Goal: Book appointment/travel/reservation

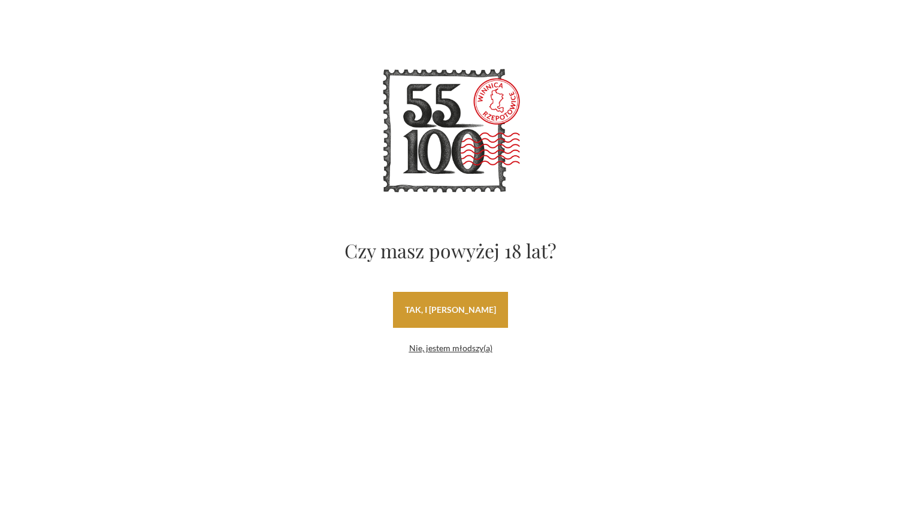
click at [471, 316] on link "tak, i uwielbiam wino" at bounding box center [450, 310] width 115 height 36
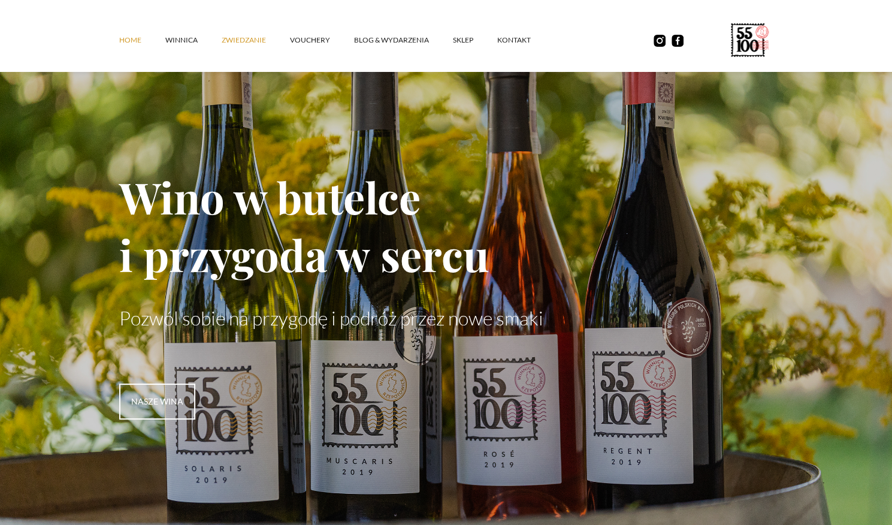
click at [248, 39] on link "ZWIEDZANIE" at bounding box center [256, 40] width 68 height 36
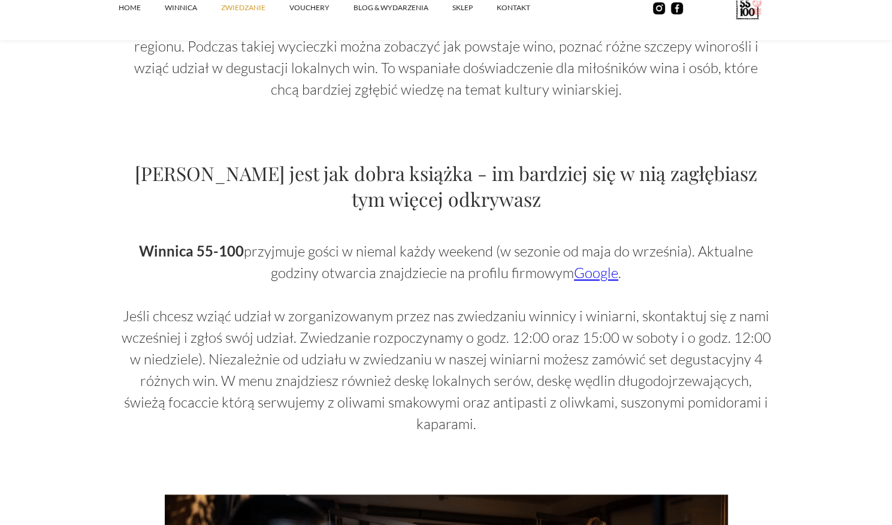
scroll to position [716, 0]
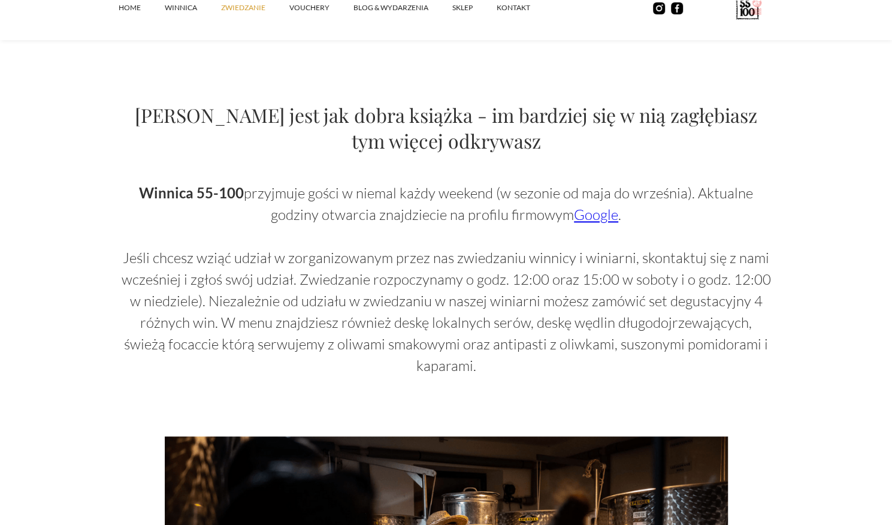
click at [589, 217] on link "Google" at bounding box center [596, 214] width 44 height 18
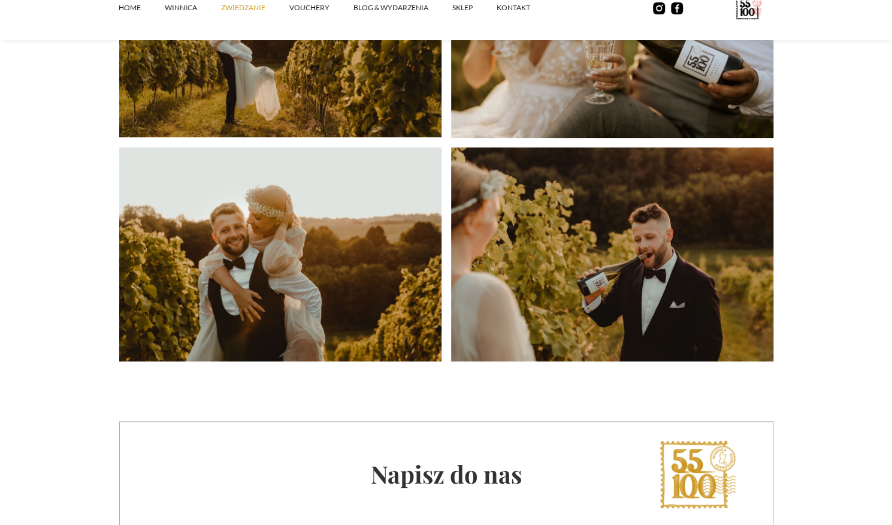
scroll to position [2997, 0]
